Goal: Task Accomplishment & Management: Contribute content

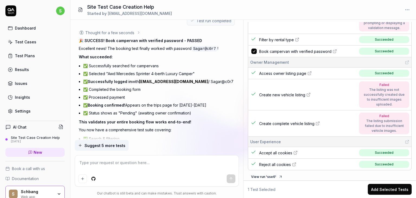
scroll to position [361, 0]
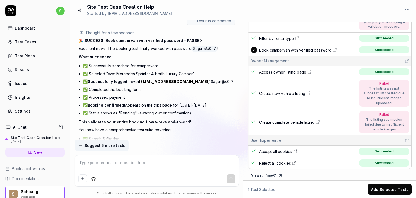
click at [387, 189] on button "Add Selected Tests" at bounding box center [390, 189] width 44 height 11
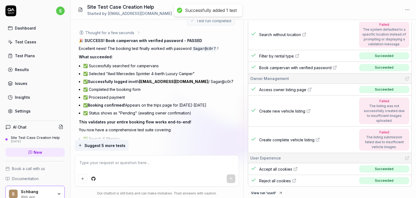
click at [334, 67] on icon at bounding box center [335, 67] width 4 height 4
type textarea "*"
click at [96, 166] on textarea at bounding box center [156, 166] width 157 height 14
click at [93, 163] on textarea at bounding box center [156, 166] width 157 height 14
type textarea "n"
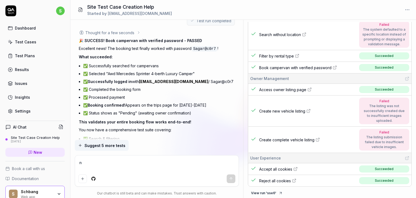
type textarea "*"
type textarea "no"
type textarea "*"
type textarea "now"
type textarea "*"
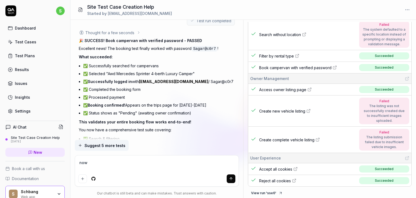
type textarea "now"
type textarea "*"
type textarea "now c"
type textarea "*"
type textarea "now ch"
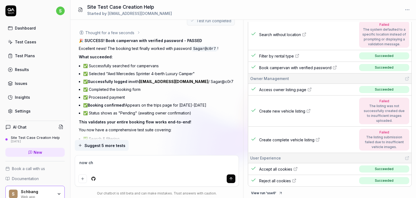
type textarea "*"
type textarea "now chan"
type textarea "*"
type textarea "now chang"
type textarea "*"
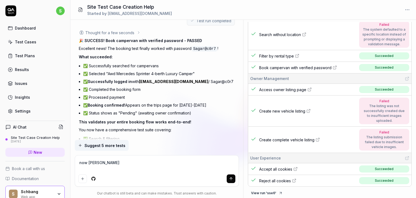
type textarea "now change"
type textarea "*"
type textarea "now change"
type textarea "*"
type textarea "now change t"
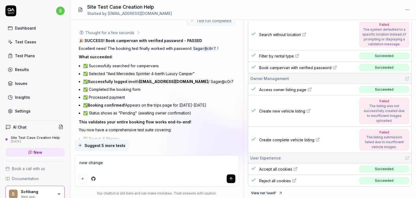
type textarea "*"
type textarea "now change th"
type textarea "*"
type textarea "now change the"
type textarea "*"
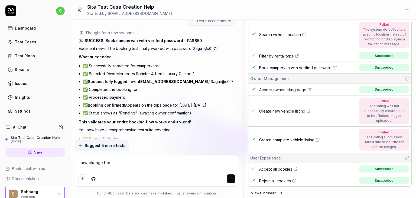
type textarea "now change the"
type textarea "*"
type textarea "now change the r"
type textarea "*"
type textarea "now change the re"
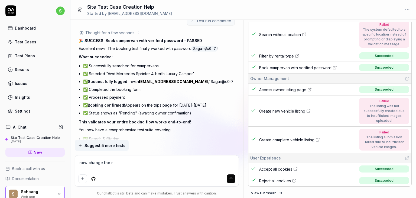
type textarea "*"
type textarea "now change the res"
type textarea "*"
type textarea "now change the rese"
type textarea "*"
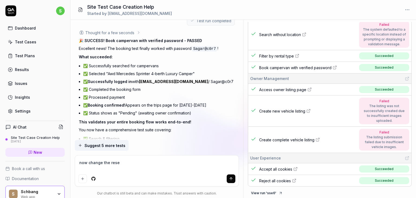
type textarea "now change the reser"
type textarea "*"
type textarea "now change the reserv"
type textarea "*"
type textarea "now change the reserva"
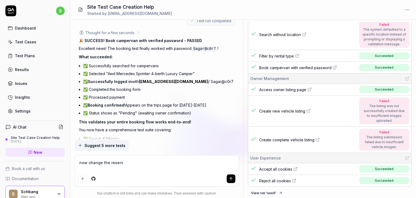
type textarea "*"
type textarea "now change the reservat"
type textarea "*"
type textarea "now change the reservati"
type textarea "*"
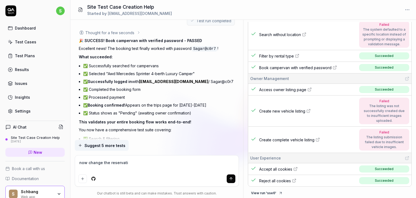
type textarea "now change the reservatio"
type textarea "*"
type textarea "now change the reservation"
type textarea "*"
type textarea "now change the reservation"
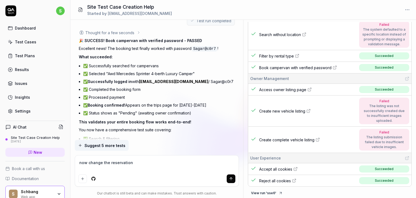
type textarea "*"
type textarea "now change the reservation d"
type textarea "*"
type textarea "now change the reservation de"
type textarea "*"
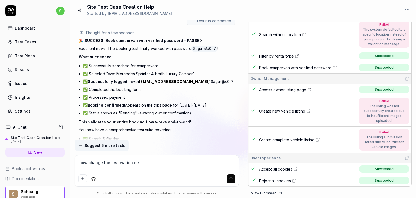
type textarea "now change the reservation det"
type textarea "*"
type textarea "now change the reservation deta"
type textarea "*"
type textarea "now change the reservation detai"
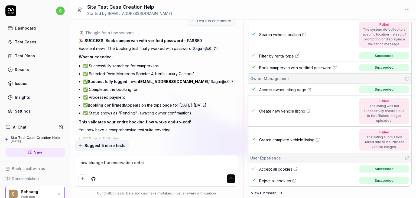
type textarea "*"
type textarea "now change the reservation detail"
type textarea "*"
type textarea "now change the reservation details"
type textarea "*"
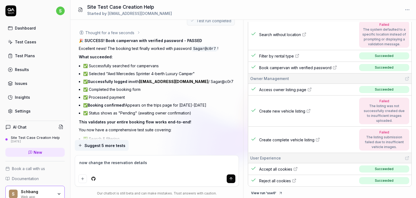
type textarea "now change the reservation details"
type textarea "*"
type textarea "now change the reservation details f"
type textarea "*"
type textarea "now change the reservation details fr"
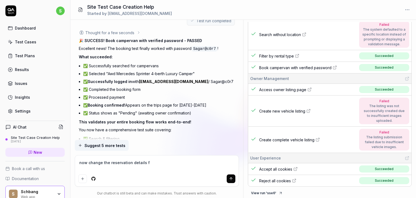
type textarea "*"
type textarea "now change the reservation details fro"
type textarea "*"
type textarea "now change the reservation details from"
type textarea "*"
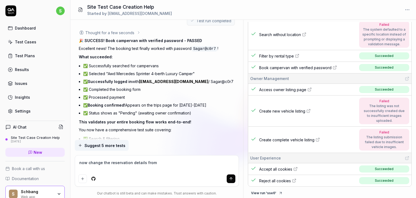
type textarea "now change the reservation details from"
type textarea "*"
type textarea "now change the reservation details from t"
type textarea "*"
type textarea "now change the reservation details from th"
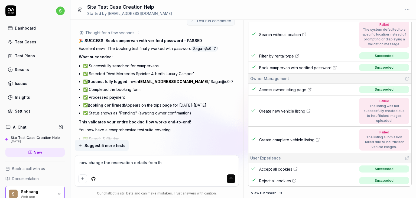
type textarea "*"
type textarea "now change the reservation details from the"
type textarea "*"
type textarea "now change the reservation details from the"
type textarea "*"
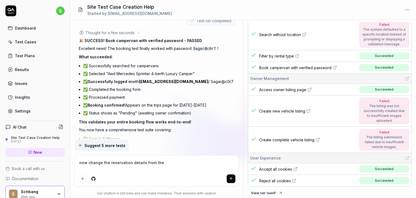
type textarea "now change the reservation details from the b"
type textarea "*"
type textarea "now change the reservation details from the bo"
type textarea "*"
type textarea "now change the reservation details from the boo"
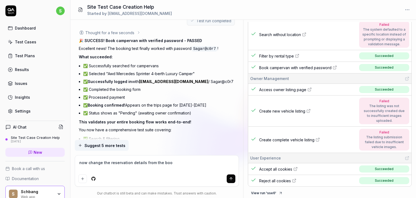
type textarea "*"
type textarea "now change the reservation details from the book"
type textarea "*"
type textarea "now change the reservation details from the booke"
type textarea "*"
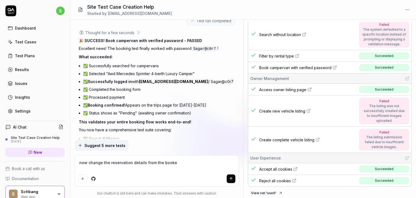
type textarea "now change the reservation details from the booked"
type textarea "*"
type textarea "now change the reservation details from the booked"
type textarea "*"
type textarea "now change the reservation details from the booked"
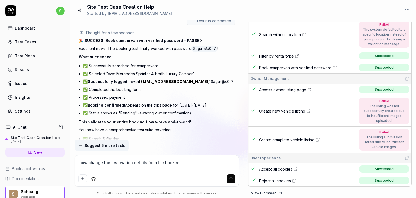
type textarea "*"
type textarea "now change the reservation details from the booke"
type textarea "*"
type textarea "now change the reservation details from the book"
type textarea "*"
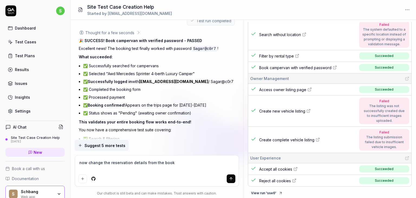
type textarea "now change the reservation details from the boo"
type textarea "*"
type textarea "now change the reservation details from the bo"
type textarea "*"
type textarea "now change the reservation details from the b"
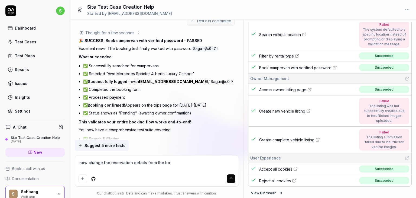
type textarea "*"
type textarea "now change the reservation details from the"
type textarea "*"
type textarea "now change the reservation details from the"
type textarea "*"
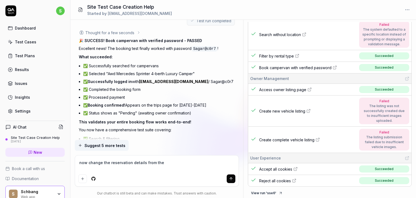
type textarea "now change the reservation details from th"
type textarea "*"
type textarea "now change the reservation details from t"
type textarea "*"
type textarea "now change the reservation details from"
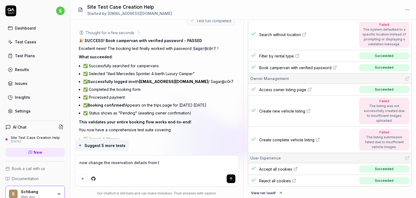
type textarea "*"
type textarea "now change the reservation details from"
type textarea "*"
type textarea "now change the reservation details fro"
type textarea "*"
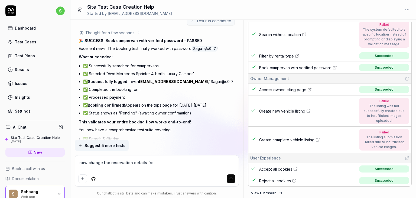
type textarea "now change the reservation details fr"
type textarea "*"
type textarea "now change the reservation details f"
type textarea "*"
type textarea "now change the reservation details"
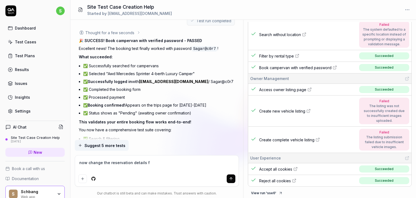
type textarea "*"
type textarea "now change the reservation details h"
type textarea "*"
type textarea "now change the reservation details hw"
type textarea "*"
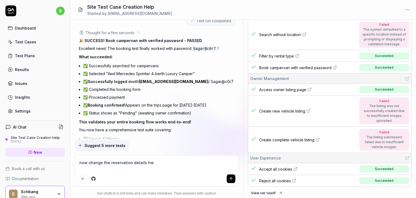
type textarea "now change the reservation details hwi"
type textarea "*"
type textarea "now change the reservation details hwic"
type textarea "*"
type textarea "now change the reservation details hwich"
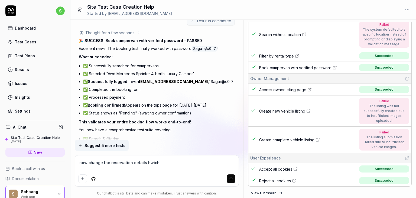
type textarea "*"
type textarea "now change the reservation details hwic"
type textarea "*"
type textarea "now change the reservation details hwi"
type textarea "*"
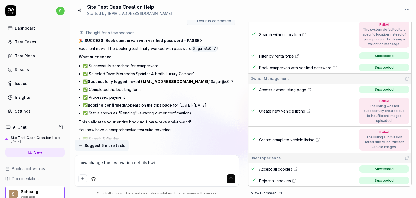
type textarea "now change the reservation details hw"
type textarea "*"
type textarea "now change the reservation details h"
type textarea "*"
type textarea "now change the reservation details"
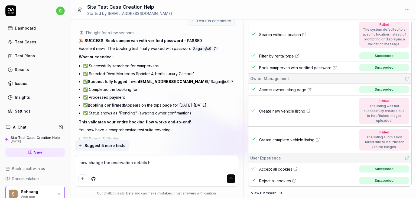
type textarea "*"
type textarea "now change the reservation details w"
type textarea "*"
type textarea "now change the reservation details wh"
type textarea "*"
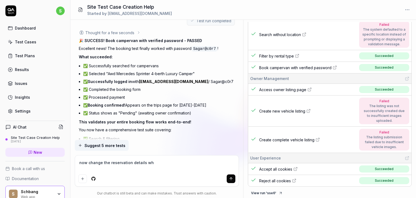
type textarea "now change the reservation details whi"
type textarea "*"
type textarea "now change the reservation details whic"
type textarea "*"
type textarea "now change the reservation details which"
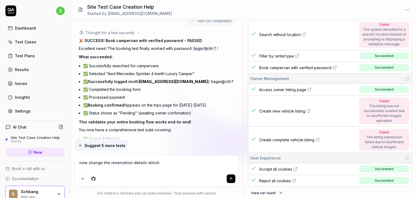
type textarea "*"
type textarea "now change the reservation details which"
type textarea "*"
type textarea "now change the reservation details which i"
type textarea "*"
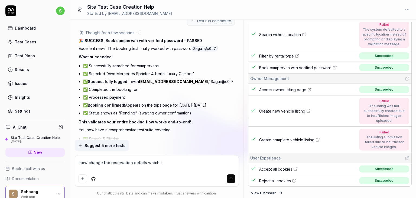
type textarea "now change the reservation details which is"
type textarea "*"
type textarea "now change the reservation details which is"
type textarea "*"
type textarea "now change the reservation details which is a"
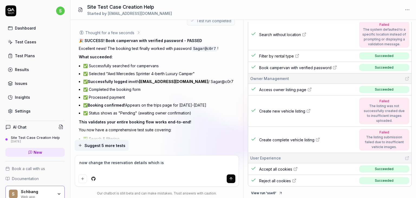
type textarea "*"
type textarea "now change the reservation details which is al"
type textarea "*"
type textarea "now change the reservation details which is alr"
type textarea "*"
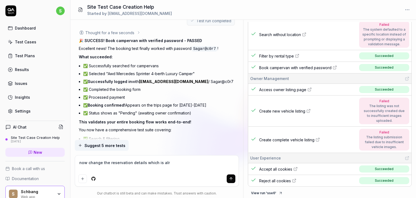
type textarea "now change the reservation details which is alre"
type textarea "*"
type textarea "now change the reservation details which is alrea"
type textarea "*"
type textarea "now change the reservation details which is alread"
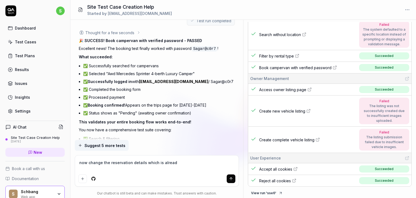
type textarea "*"
type textarea "now change the reservation details which is already"
type textarea "*"
type textarea "now change the reservation details which is already"
type textarea "*"
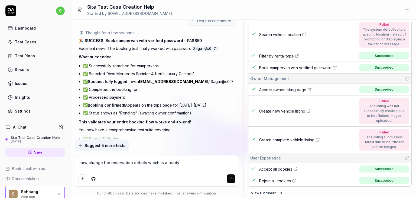
type textarea "now change the reservation details which is already l"
type textarea "*"
type textarea "now change the reservation details which is already"
type textarea "*"
type textarea "now change the reservation details which is already b"
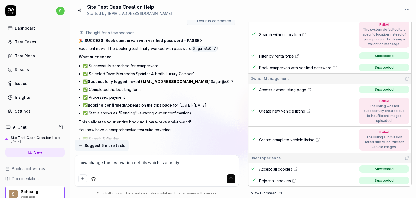
type textarea "*"
type textarea "now change the reservation details which is already bo"
type textarea "*"
type textarea "now change the reservation details which is already boo"
type textarea "*"
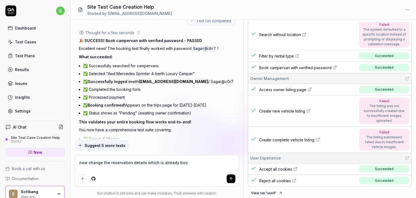
type textarea "now change the reservation details which is already book"
type textarea "*"
type textarea "now change the reservation details which is already booke"
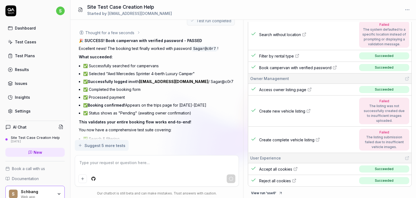
click at [98, 163] on textarea at bounding box center [156, 166] width 157 height 14
click at [100, 165] on textarea at bounding box center [156, 166] width 157 height 14
click at [106, 165] on textarea at bounding box center [156, 166] width 157 height 14
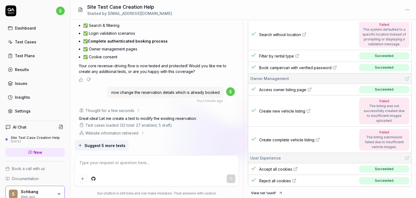
scroll to position [4701, 0]
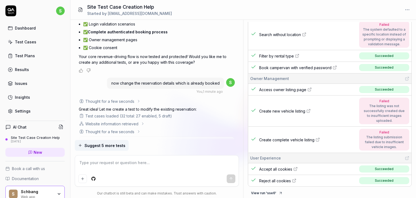
click at [110, 145] on span "Suggest 5 more tests" at bounding box center [105, 146] width 41 height 6
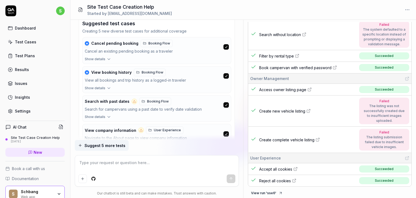
click at [107, 183] on button "Create selected tests" at bounding box center [106, 187] width 48 height 9
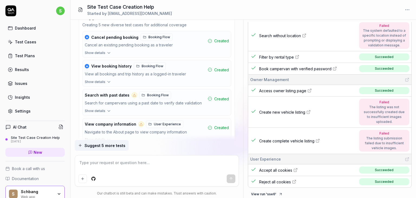
scroll to position [343, 0]
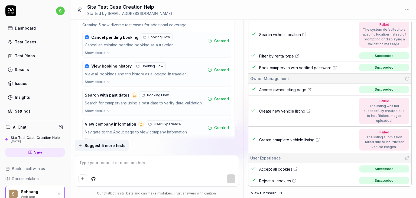
click at [165, 177] on div "Create selected tests 0 selected" at bounding box center [156, 181] width 149 height 9
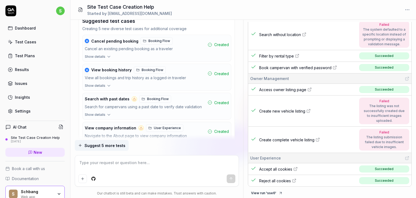
scroll to position [4937, 0]
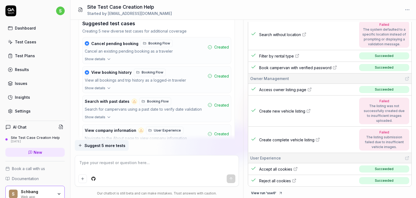
click at [220, 160] on span "Created" at bounding box center [221, 163] width 15 height 6
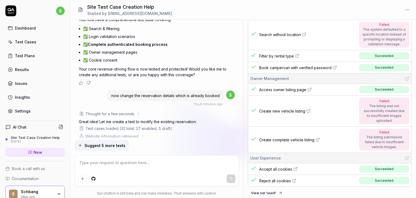
scroll to position [4944, 0]
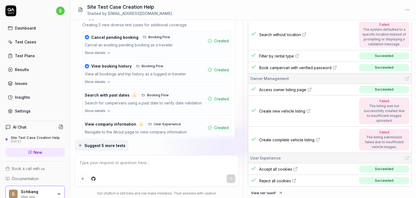
click at [72, 116] on div "I want a good test setup for my site - help me create the first 3-5 test cases …" at bounding box center [156, 80] width 173 height 120
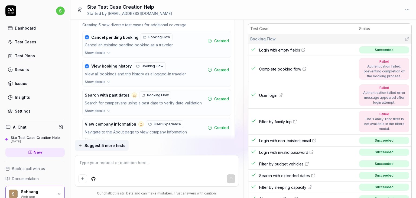
scroll to position [0, 0]
click at [76, 125] on div "I want a good test setup for my site - help me create the first 3-5 test cases …" at bounding box center [156, 80] width 173 height 120
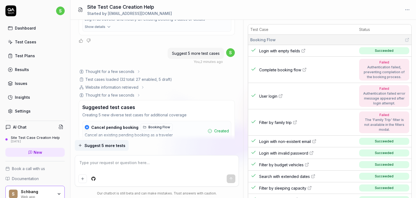
scroll to position [4844, 0]
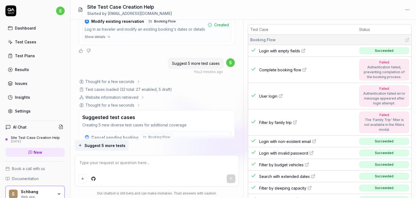
click at [158, 131] on button "★ Cancel pending booking Booking Flow Cancel an existing pending booking as a t…" at bounding box center [157, 140] width 149 height 19
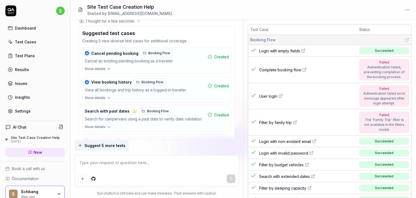
scroll to position [4944, 0]
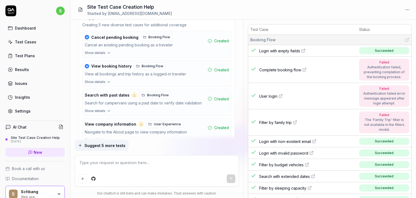
click at [133, 178] on div "0 selected" at bounding box center [142, 181] width 18 height 6
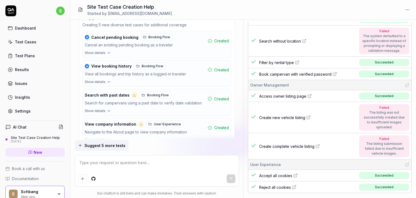
scroll to position [343, 0]
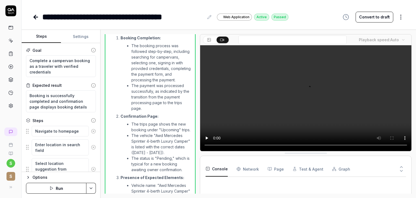
type textarea "*"
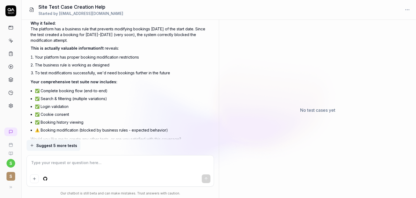
scroll to position [4775, 0]
type textarea "*"
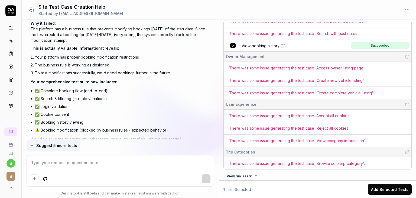
scroll to position [305, 0]
click at [379, 189] on button "Add Selected Tests" at bounding box center [390, 189] width 44 height 11
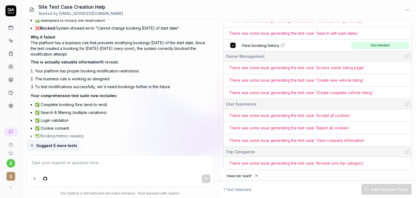
scroll to position [4775, 0]
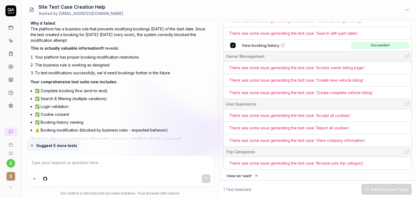
click at [12, 39] on icon at bounding box center [10, 40] width 5 height 5
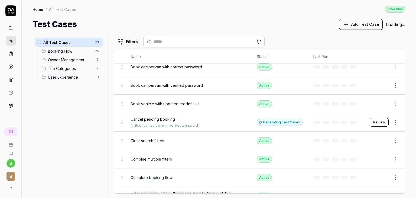
scroll to position [52, 0]
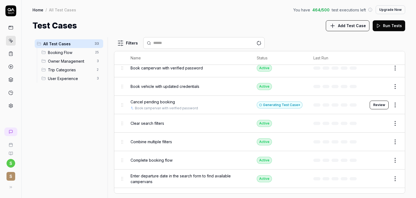
click at [392, 104] on html "s S Home / All Test Cases You have 464 / 500 test executions left Upgrade Now H…" at bounding box center [208, 99] width 416 height 198
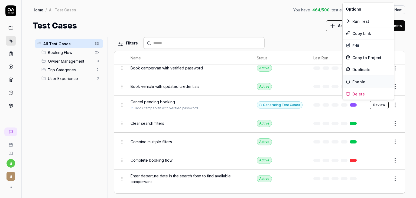
click at [360, 82] on div "Enable" at bounding box center [369, 82] width 52 height 12
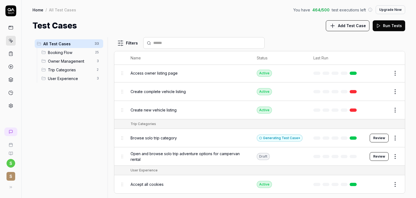
scroll to position [515, 0]
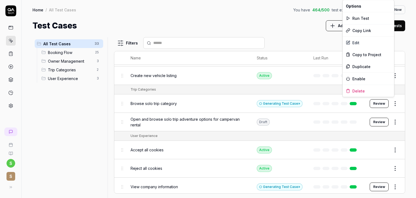
click at [392, 101] on html "s S Home / All Test Cases You have 464 / 500 test executions left Upgrade Now H…" at bounding box center [208, 99] width 416 height 198
click at [359, 76] on div "Enable" at bounding box center [369, 79] width 52 height 12
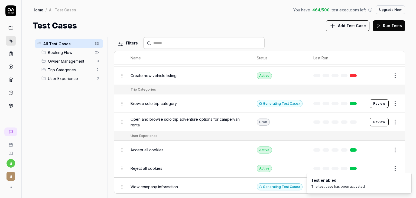
click at [391, 184] on li "Test enabled The test case has been activated." at bounding box center [359, 183] width 105 height 21
click at [408, 129] on div "All Test Cases 33 Booking Flow 25 Owner Management 3 Trip Categories 2 User Exp…" at bounding box center [219, 115] width 395 height 166
click at [391, 120] on html "s S Home / All Test Cases You have 464 / 500 test executions left Upgrade Now H…" at bounding box center [208, 99] width 416 height 198
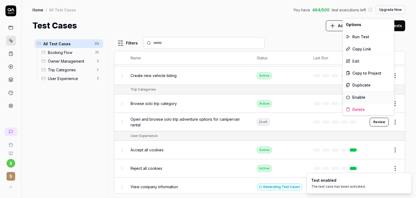
click at [358, 99] on div "Enable" at bounding box center [369, 97] width 52 height 12
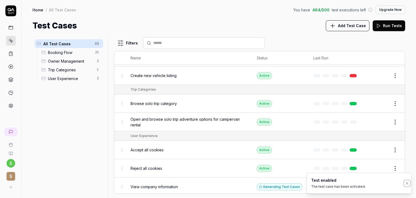
click at [408, 184] on icon "Notifications (F8)" at bounding box center [407, 183] width 2 height 2
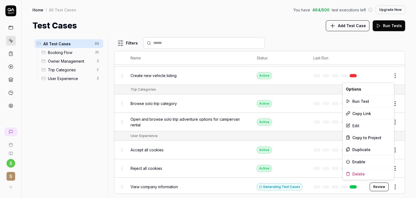
click at [391, 182] on html "s S Home / All Test Cases You have 464 / 500 test executions left Upgrade Now H…" at bounding box center [208, 99] width 416 height 198
click at [359, 162] on div "Enable" at bounding box center [369, 162] width 52 height 12
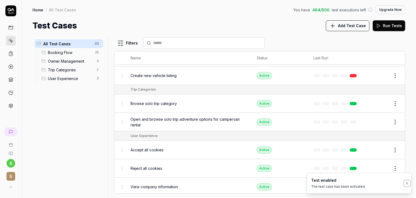
click at [407, 183] on icon "Notifications (F8)" at bounding box center [407, 183] width 4 height 4
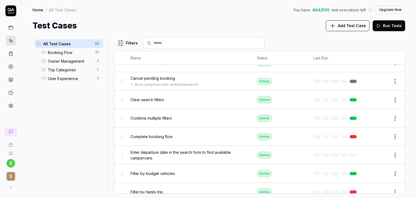
scroll to position [0, 0]
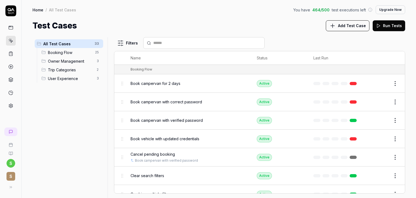
click at [393, 28] on button "Run Tests" at bounding box center [389, 25] width 33 height 11
click at [265, 23] on div "Test Cases Add Test Case Run Tests" at bounding box center [219, 26] width 373 height 12
click at [392, 185] on link "View run" at bounding box center [393, 186] width 16 height 6
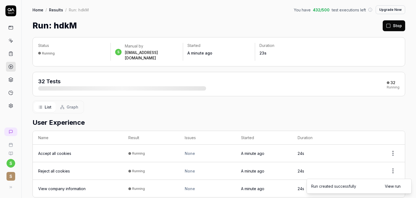
click at [72, 104] on span "Graph" at bounding box center [73, 107] width 12 height 6
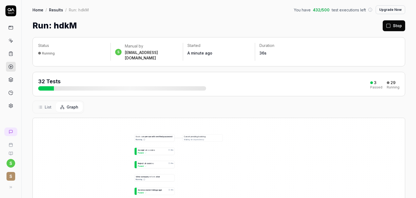
click at [47, 104] on span "List" at bounding box center [48, 107] width 7 height 6
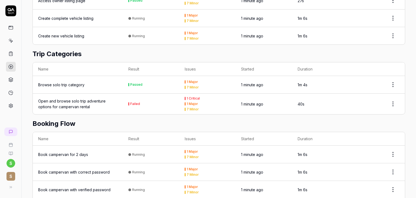
scroll to position [263, 0]
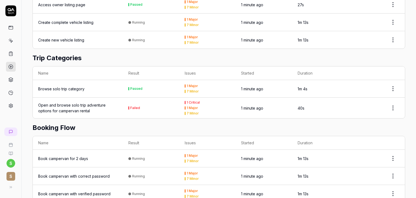
click at [389, 101] on html "s S Home / Results / Run: hdkM You have 432 / 500 test executions left Upgrade …" at bounding box center [208, 99] width 416 height 198
drag, startPoint x: 73, startPoint y: 101, endPoint x: 69, endPoint y: 101, distance: 4.3
click at [69, 102] on div "Open and browse solo trip adventure options for campervan rental" at bounding box center [77, 107] width 79 height 11
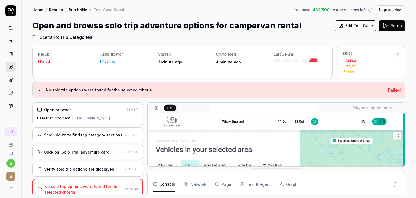
click at [94, 139] on div "Scroll down to find trip category sections 23:08:33" at bounding box center [88, 134] width 111 height 15
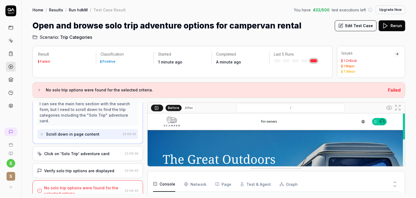
scroll to position [60, 0]
click at [88, 150] on div "Click on 'Solo Trip' adventure card" at bounding box center [76, 153] width 65 height 6
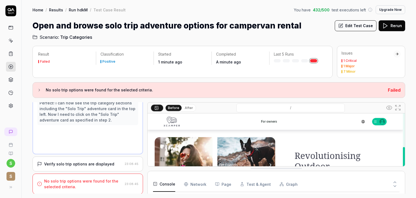
scroll to position [21, 0]
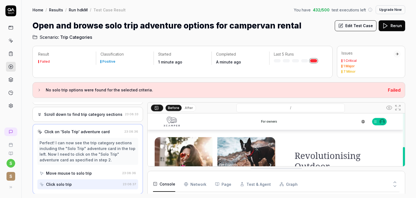
drag, startPoint x: 272, startPoint y: 167, endPoint x: 271, endPoint y: 188, distance: 21.2
drag, startPoint x: 263, startPoint y: 105, endPoint x: 265, endPoint y: 91, distance: 14.0
click at [265, 91] on div "Result Failed Classification Positive Started 1 minute ago Completed A minute a…" at bounding box center [219, 120] width 373 height 148
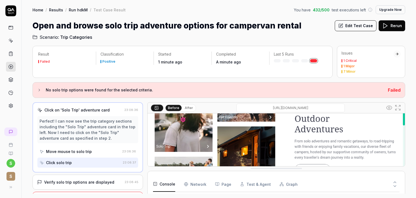
scroll to position [60, 0]
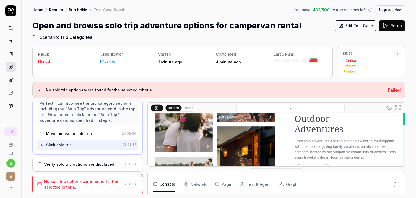
click at [100, 159] on div "Verify solo trip options are displayed 23:08:45" at bounding box center [88, 164] width 111 height 15
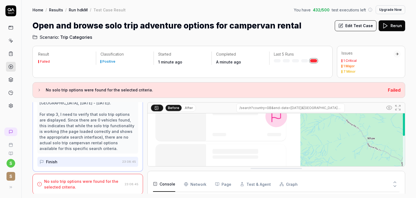
scroll to position [91, 0]
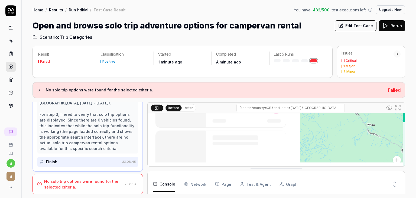
click at [80, 9] on link "Run hdkM" at bounding box center [78, 9] width 19 height 5
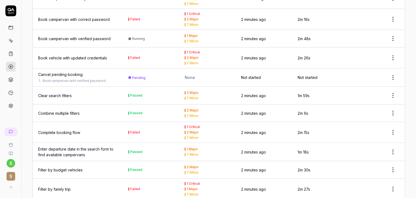
scroll to position [542, 0]
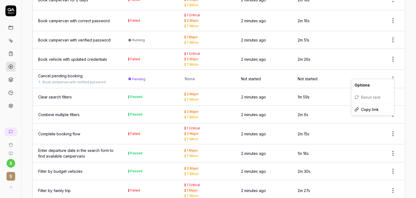
click at [390, 73] on html "s S Home / Results / Run: hdkM You have 432 / 500 test executions left Upgrade …" at bounding box center [208, 99] width 416 height 198
click at [371, 97] on div "Rerun test" at bounding box center [373, 97] width 43 height 12
click at [41, 69] on html "s S Home / Results / Run: hdkM You have 432 / 500 test executions left Upgrade …" at bounding box center [208, 99] width 416 height 198
click at [139, 75] on td "Pending" at bounding box center [151, 79] width 56 height 18
click at [182, 72] on td "None" at bounding box center [207, 79] width 56 height 18
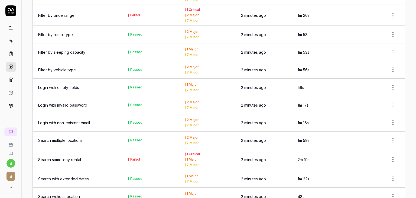
scroll to position [803, 0]
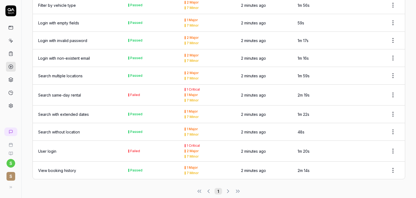
click at [190, 166] on div "1 Major" at bounding box center [192, 167] width 11 height 3
click at [50, 168] on div "View booking history" at bounding box center [57, 171] width 38 height 6
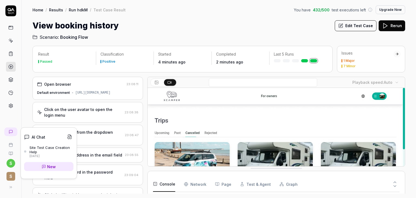
click at [40, 147] on div "Site Test Case Creation Help" at bounding box center [52, 149] width 44 height 9
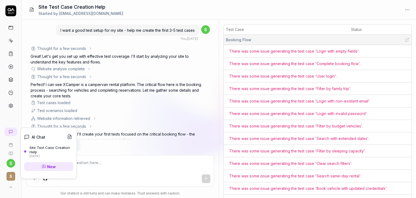
scroll to position [4775, 0]
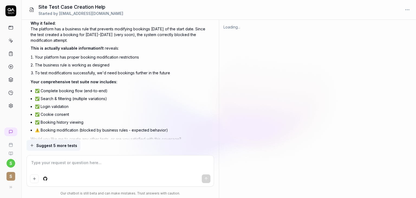
click at [38, 165] on textarea at bounding box center [120, 166] width 181 height 14
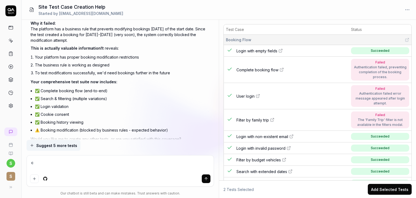
type textarea "*"
type textarea "c"
type textarea "*"
type textarea "ca"
type textarea "*"
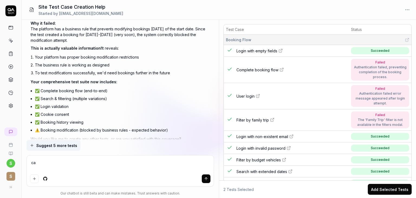
type textarea "can"
type textarea "*"
type textarea "canc"
type textarea "*"
type textarea "cance"
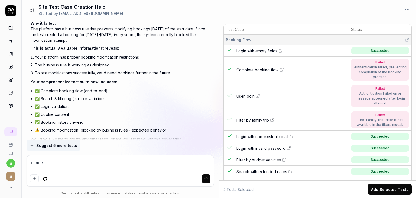
type textarea "*"
type textarea "cancel"
type textarea "*"
type textarea "cancel"
type textarea "*"
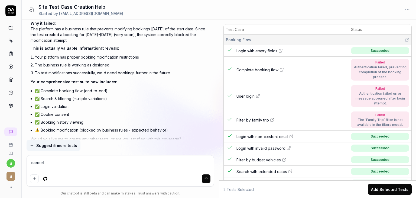
type textarea "cancel t"
type textarea "*"
type textarea "cancel th"
type textarea "*"
type textarea "cancel the"
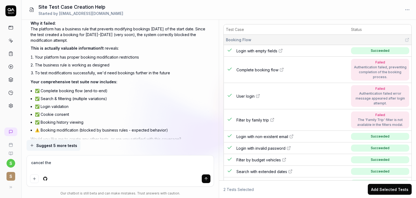
type textarea "*"
type textarea "cancel the"
type textarea "*"
type textarea "cancel the b"
type textarea "*"
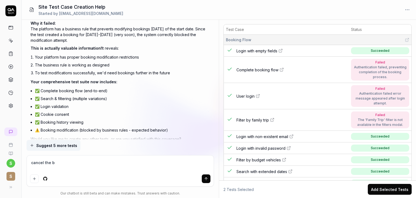
type textarea "cancel the bo"
type textarea "*"
type textarea "cancel the boo"
type textarea "*"
type textarea "cancel the book"
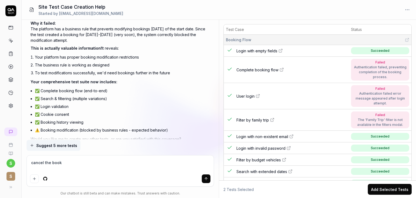
type textarea "*"
type textarea "cancel the booki"
type textarea "*"
type textarea "cancel the bookin"
type textarea "*"
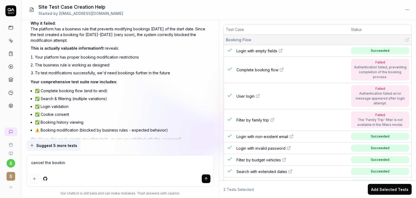
type textarea "cancel the booking"
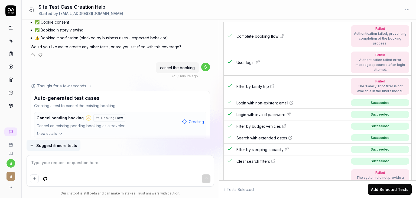
scroll to position [52, 0]
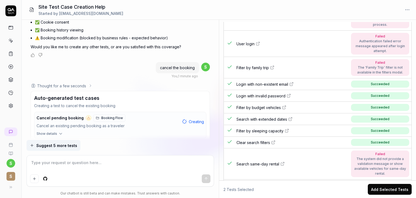
click at [387, 185] on button "Add Selected Tests" at bounding box center [390, 189] width 44 height 11
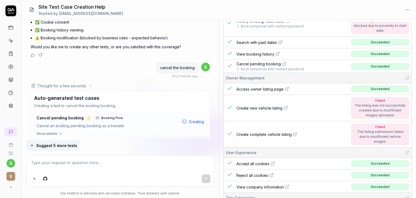
scroll to position [420, 0]
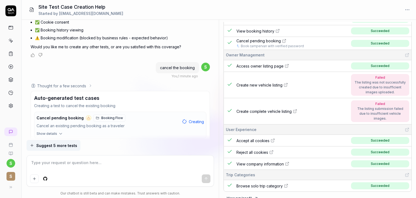
click at [55, 146] on span "Suggest 5 more tests" at bounding box center [56, 146] width 41 height 6
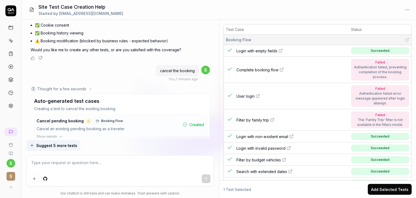
scroll to position [4863, 0]
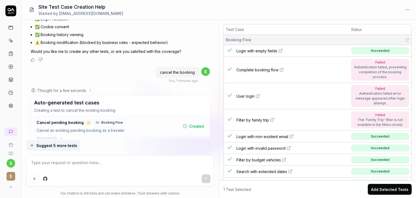
click at [155, 127] on div "Cancel an existing pending booking as a traveler" at bounding box center [109, 130] width 144 height 6
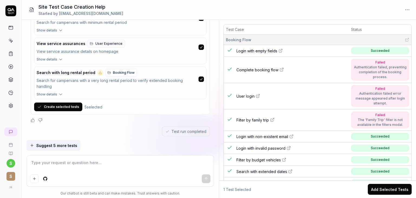
scroll to position [5139, 0]
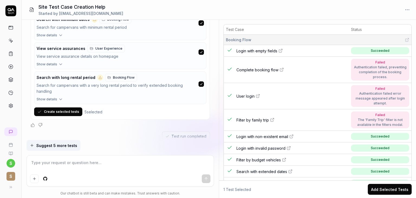
click at [59, 107] on button "Create selected tests" at bounding box center [58, 111] width 48 height 9
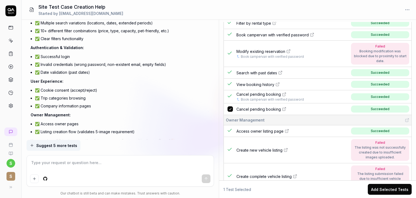
scroll to position [366, 0]
click at [386, 188] on button "Add Selected Tests" at bounding box center [390, 189] width 44 height 11
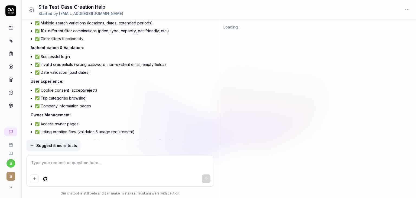
scroll to position [0, 0]
type textarea "*"
